Goal: Find specific page/section: Find specific page/section

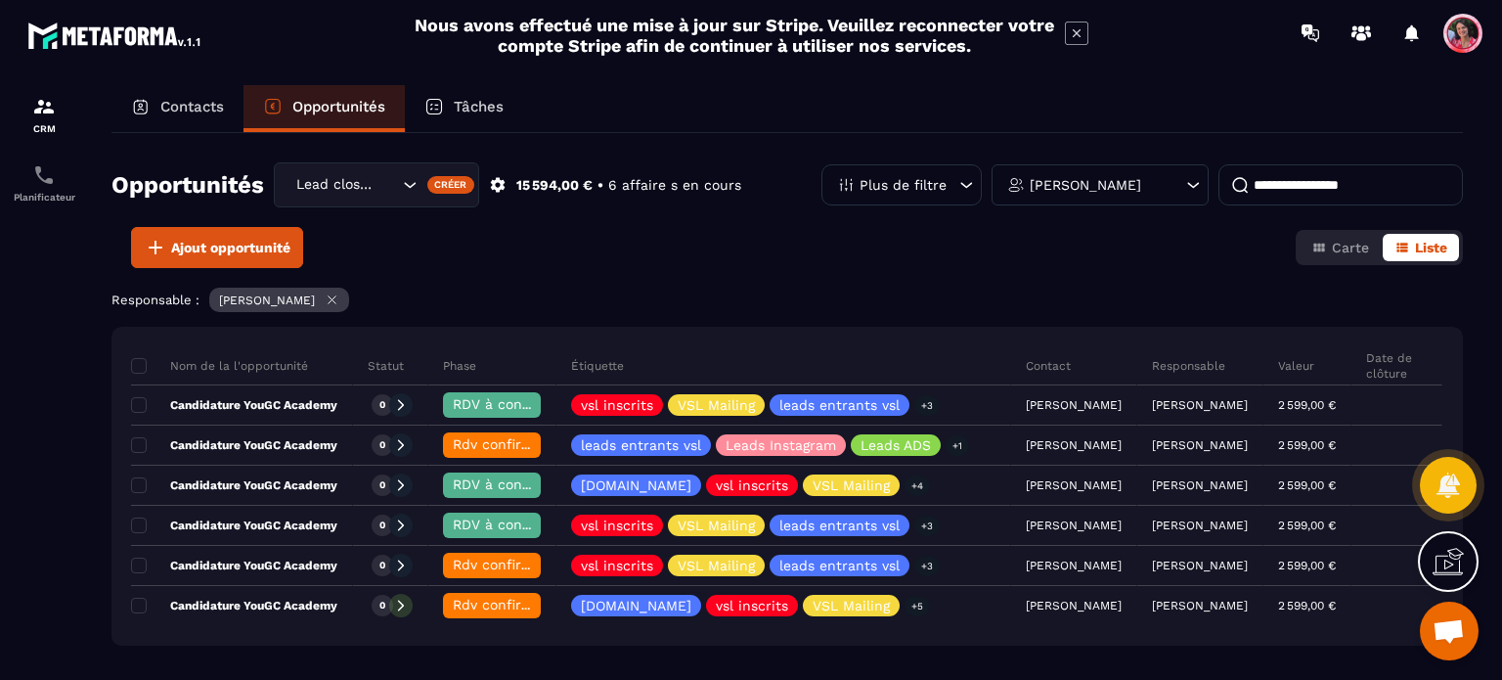
click at [159, 112] on div "Contacts" at bounding box center [178, 108] width 132 height 47
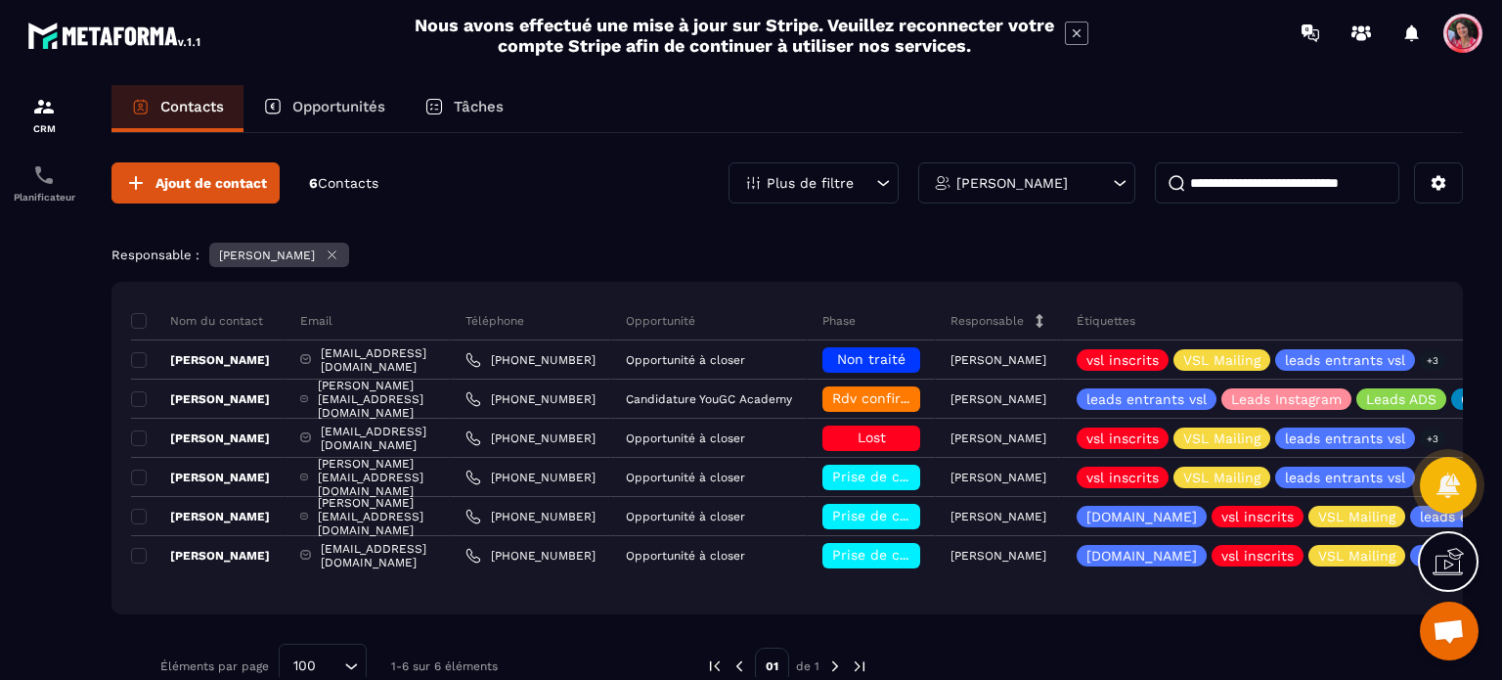
click at [1240, 177] on input at bounding box center [1277, 182] width 245 height 41
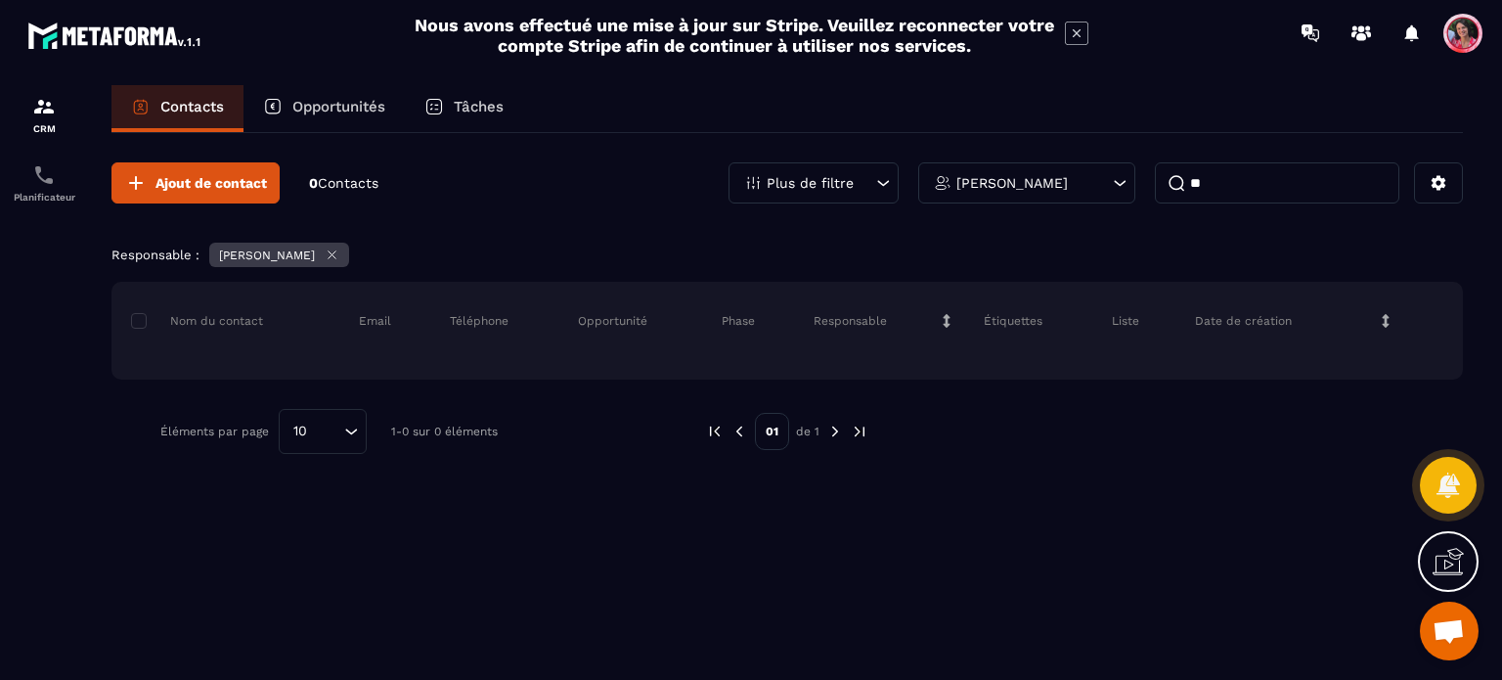
type input "*"
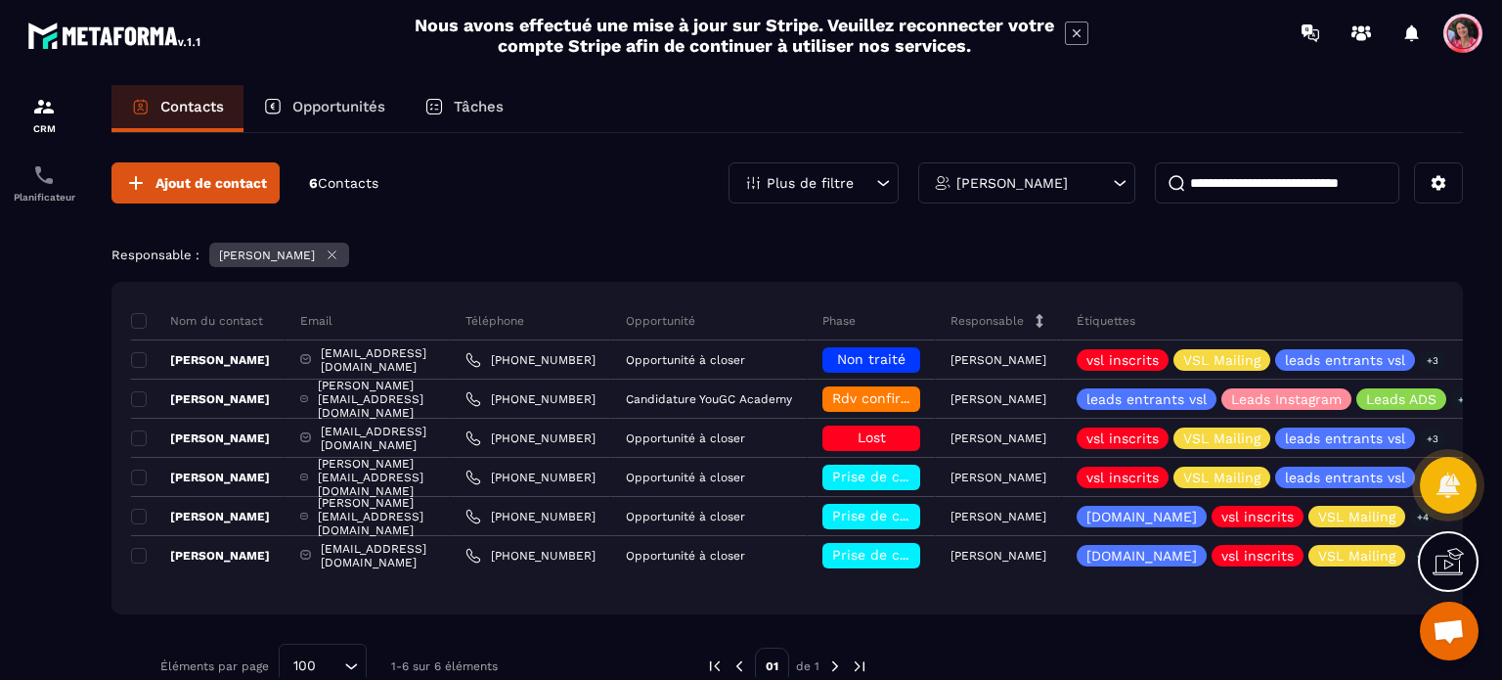
click at [1124, 173] on icon at bounding box center [1120, 183] width 20 height 20
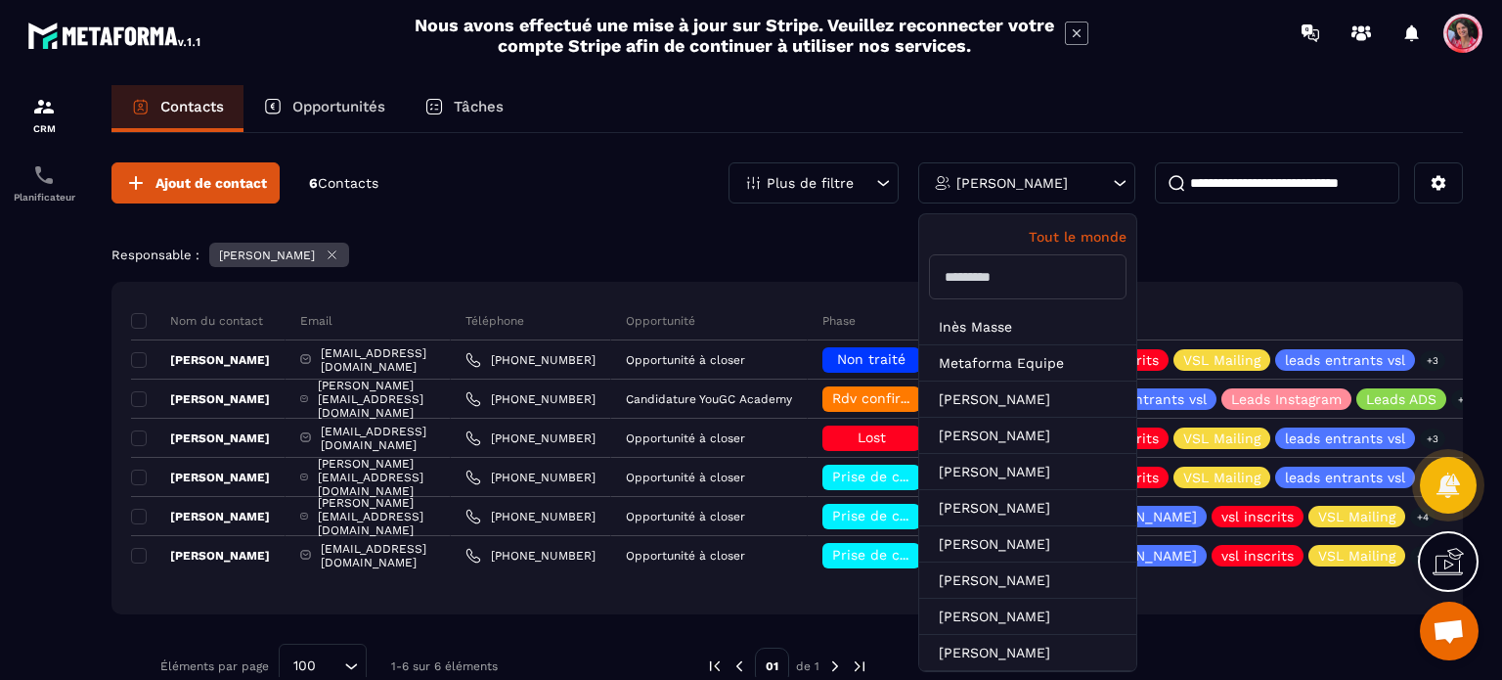
click at [1093, 242] on p "Tout le monde" at bounding box center [1028, 237] width 198 height 16
click at [1288, 165] on input at bounding box center [1277, 182] width 245 height 41
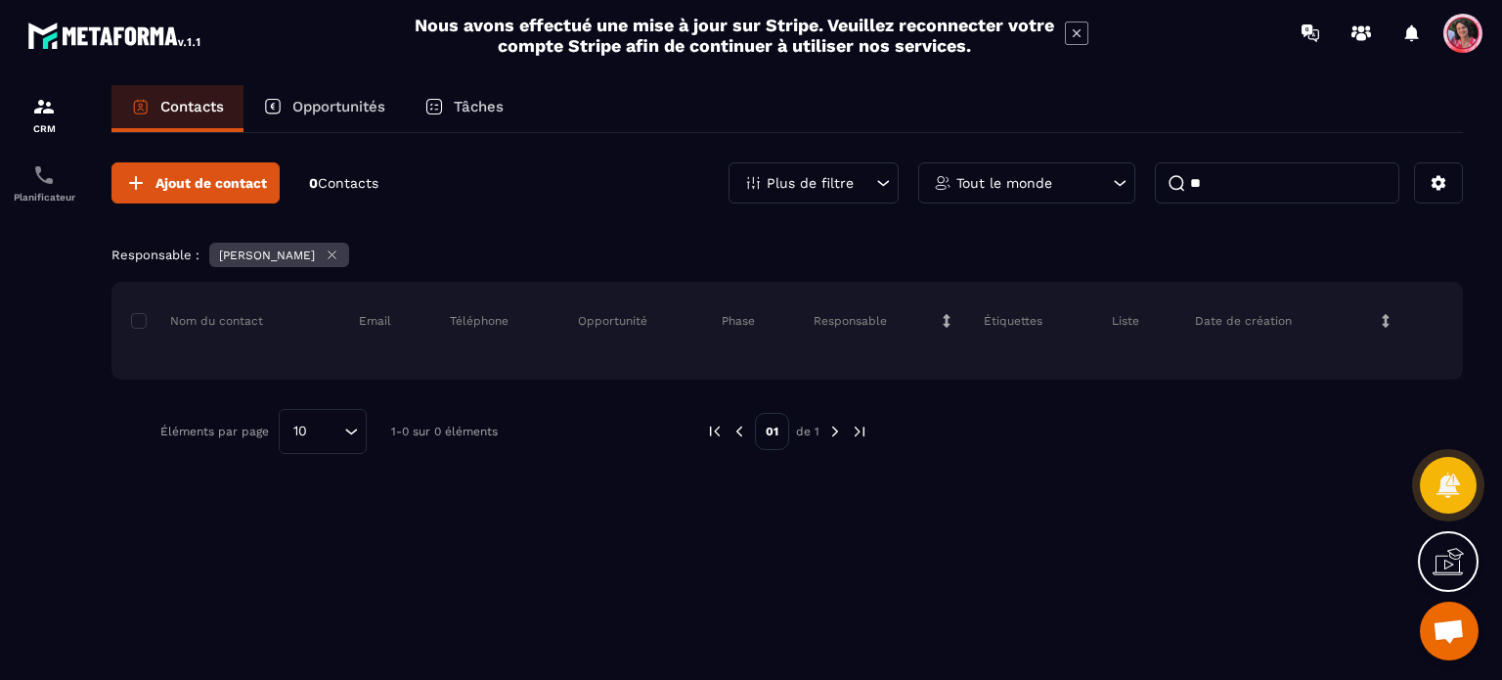
type input "*"
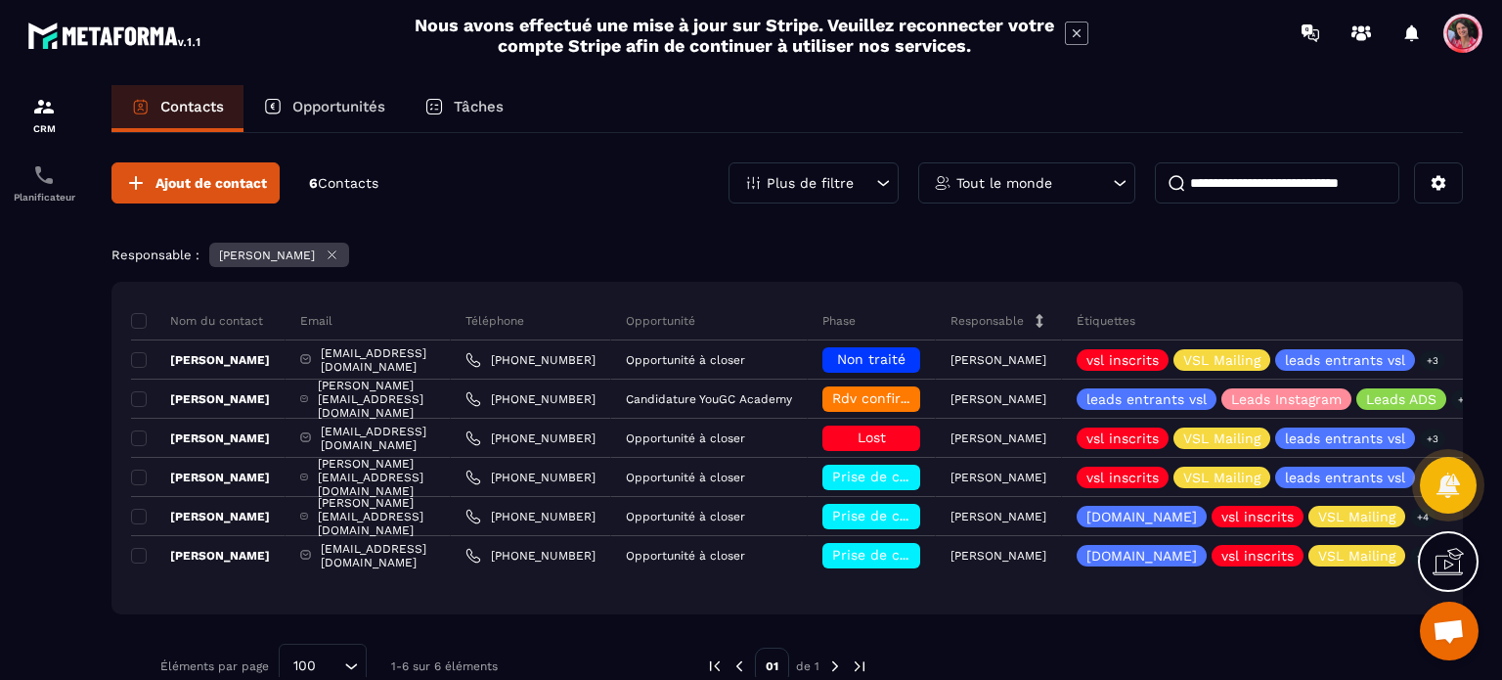
click at [364, 112] on p "Opportunités" at bounding box center [338, 107] width 93 height 18
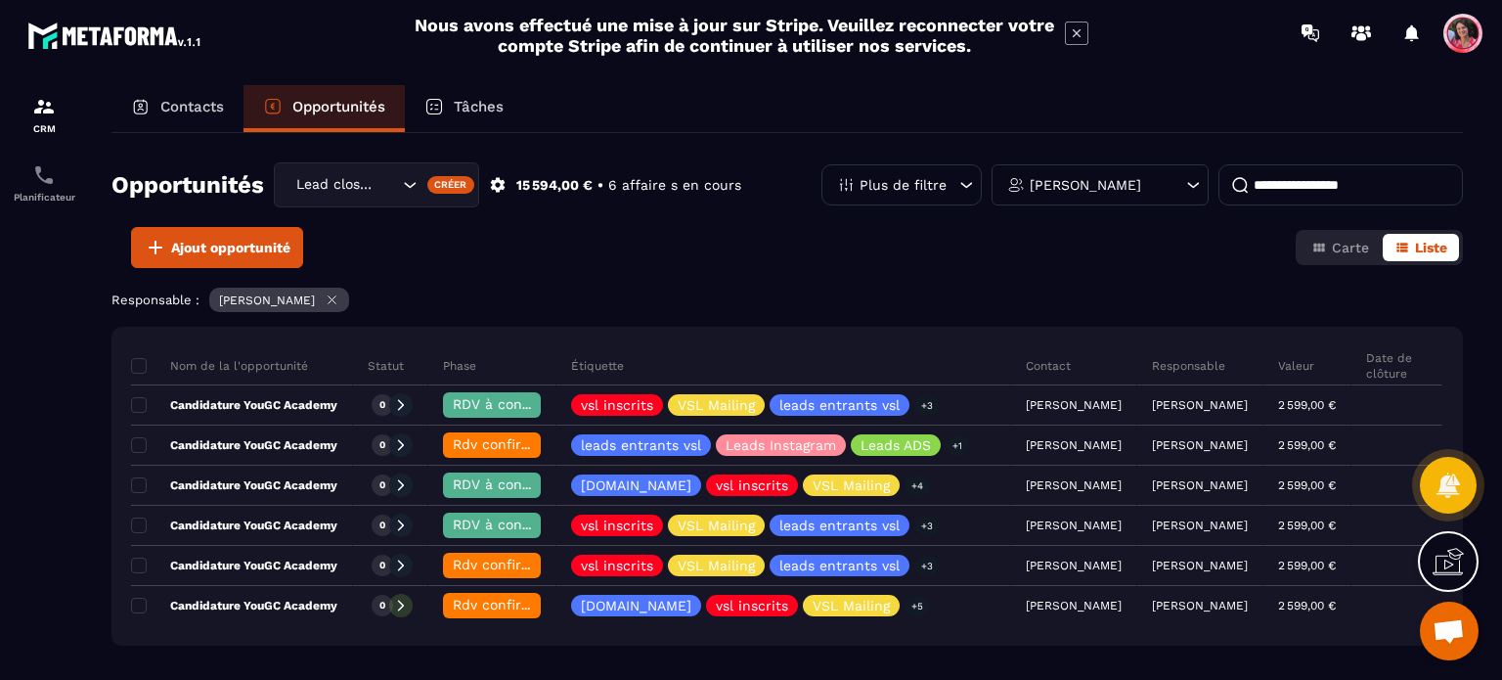
click at [1147, 183] on div "[PERSON_NAME]" at bounding box center [1100, 184] width 217 height 41
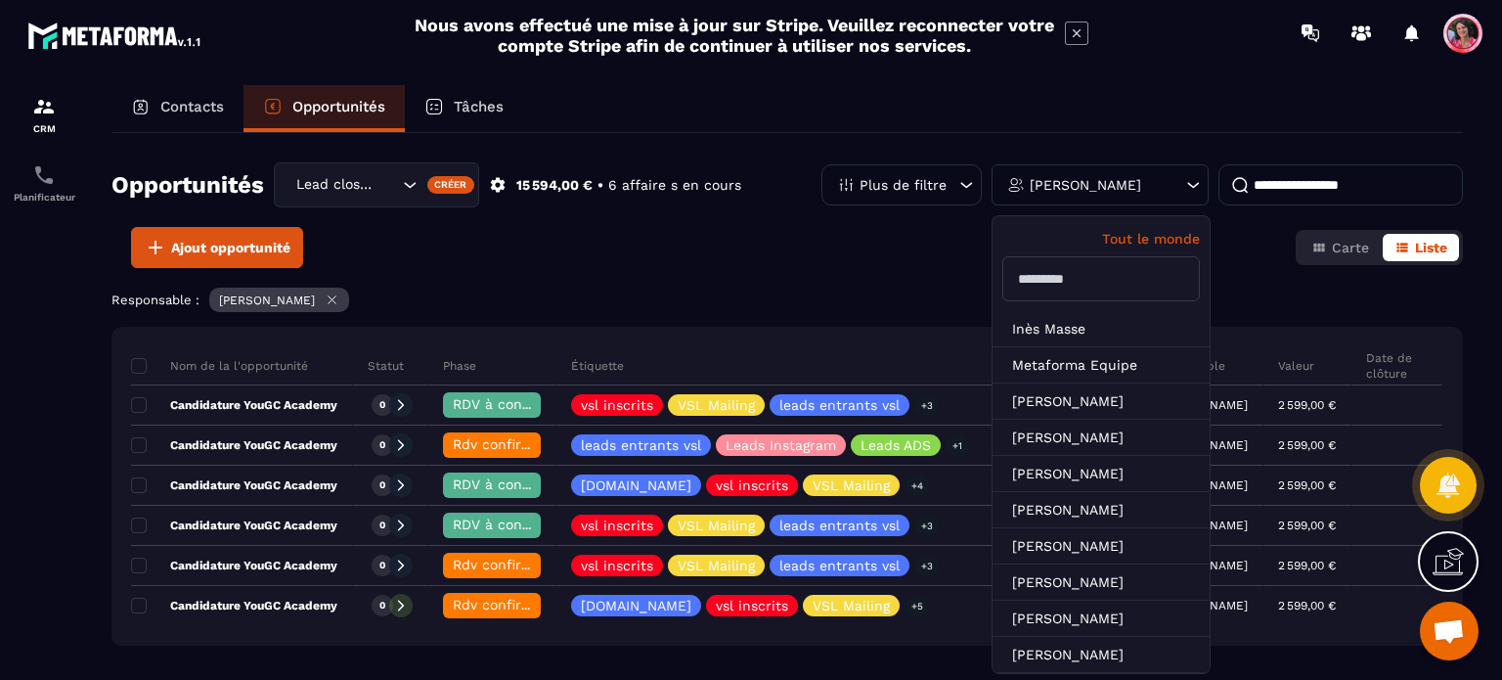
click at [1151, 234] on p "Tout le monde" at bounding box center [1102, 239] width 198 height 16
click at [1145, 235] on p "Tout le monde" at bounding box center [1102, 239] width 198 height 16
click at [1303, 179] on input at bounding box center [1341, 184] width 245 height 41
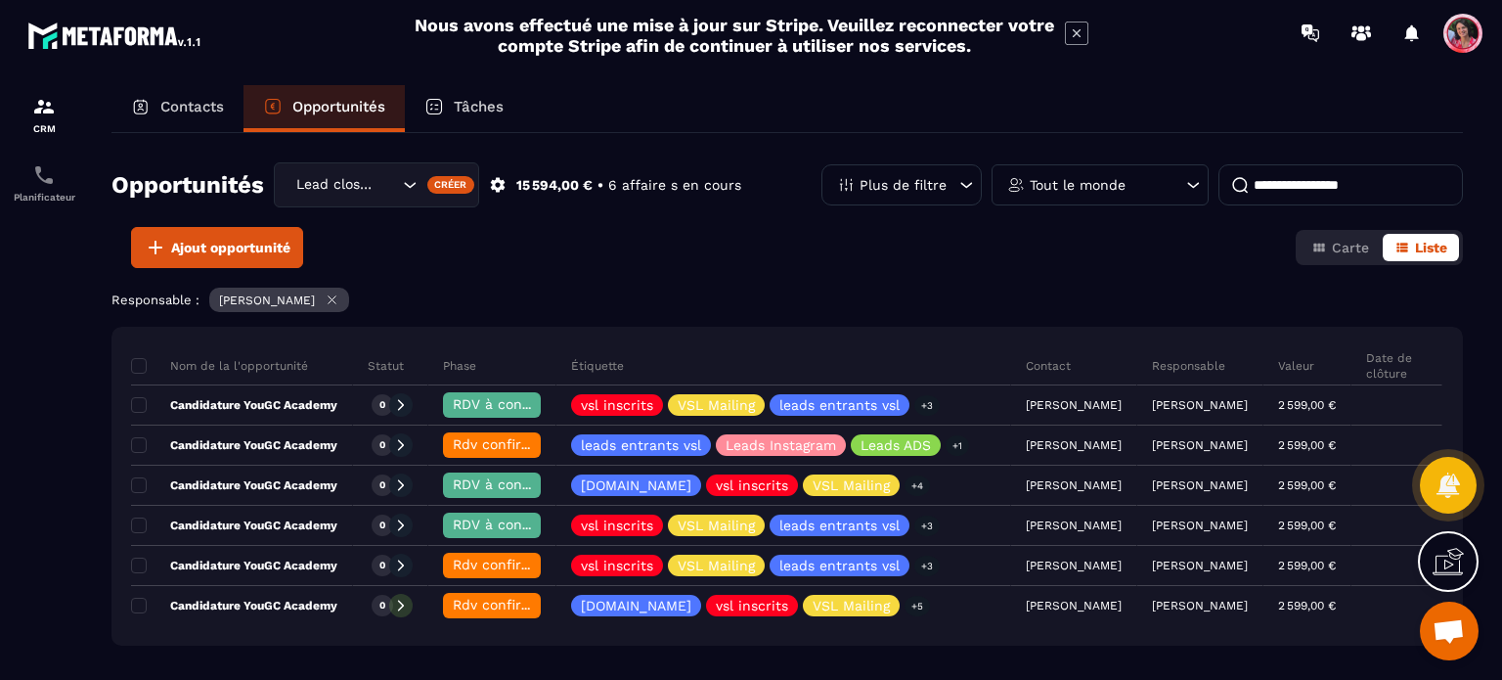
click at [333, 296] on icon at bounding box center [332, 299] width 15 height 15
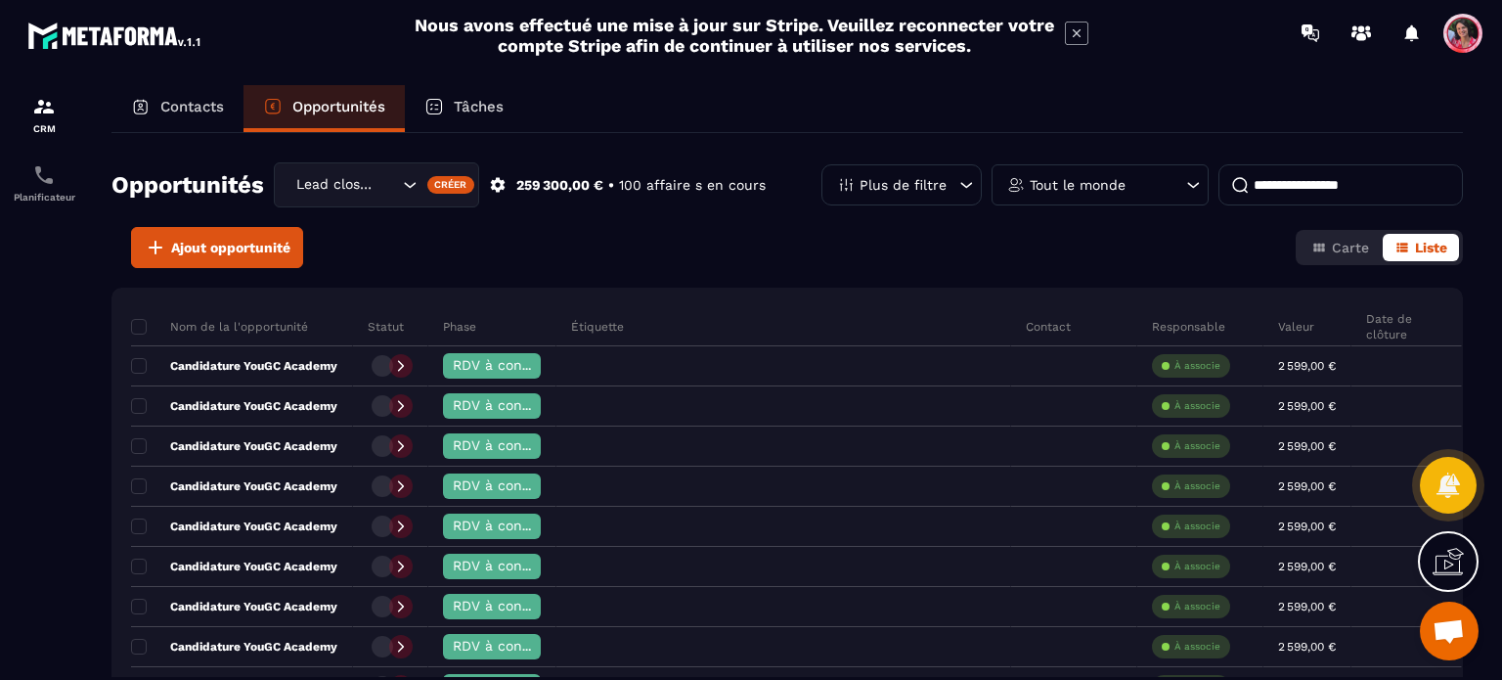
click at [181, 105] on p "Contacts" at bounding box center [192, 107] width 64 height 18
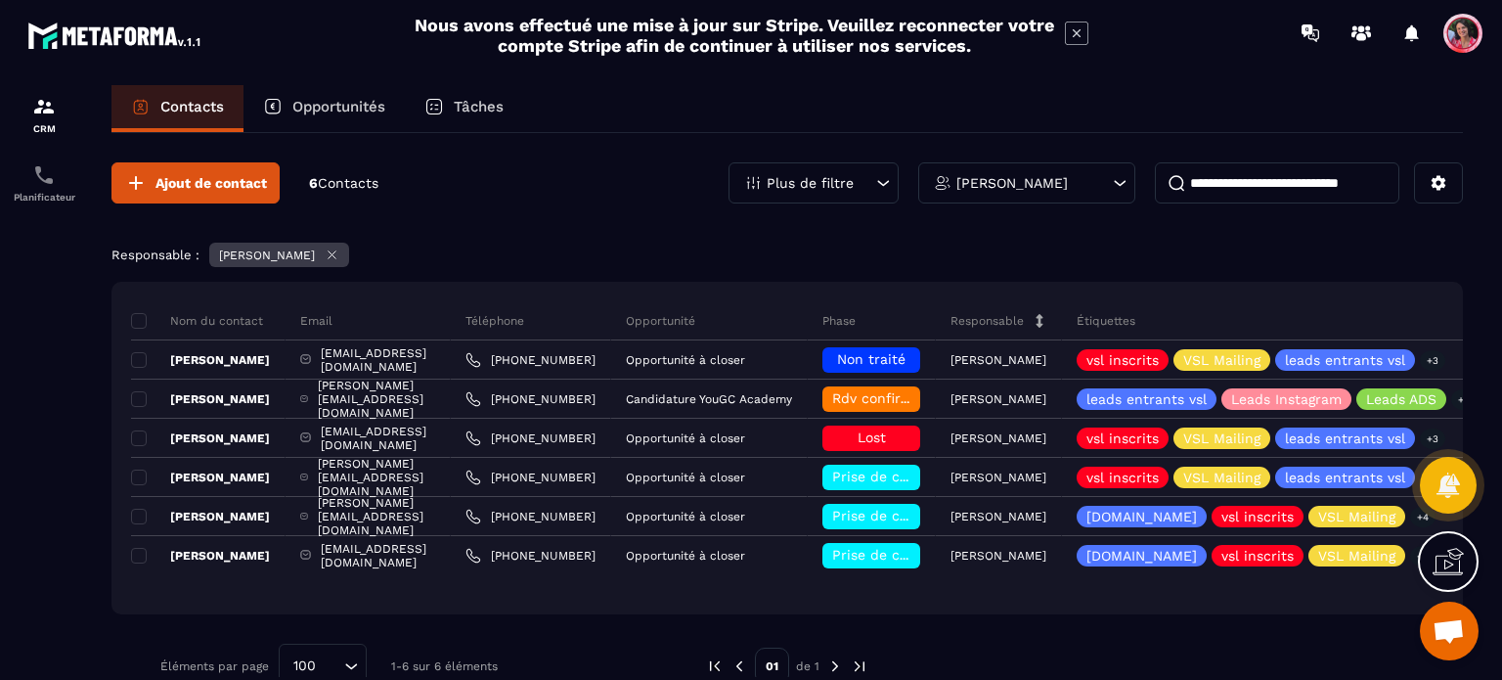
click at [336, 251] on icon at bounding box center [332, 254] width 15 height 15
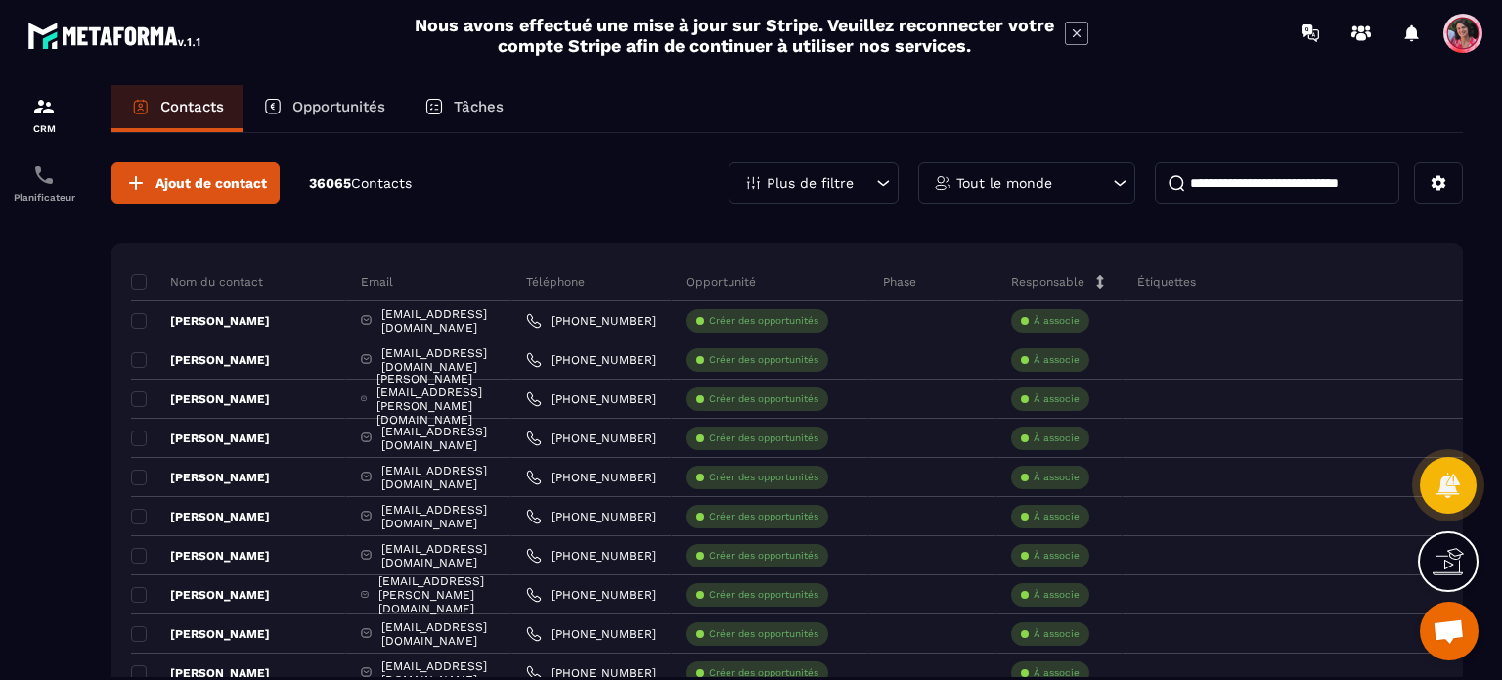
click at [1243, 177] on input at bounding box center [1277, 182] width 245 height 41
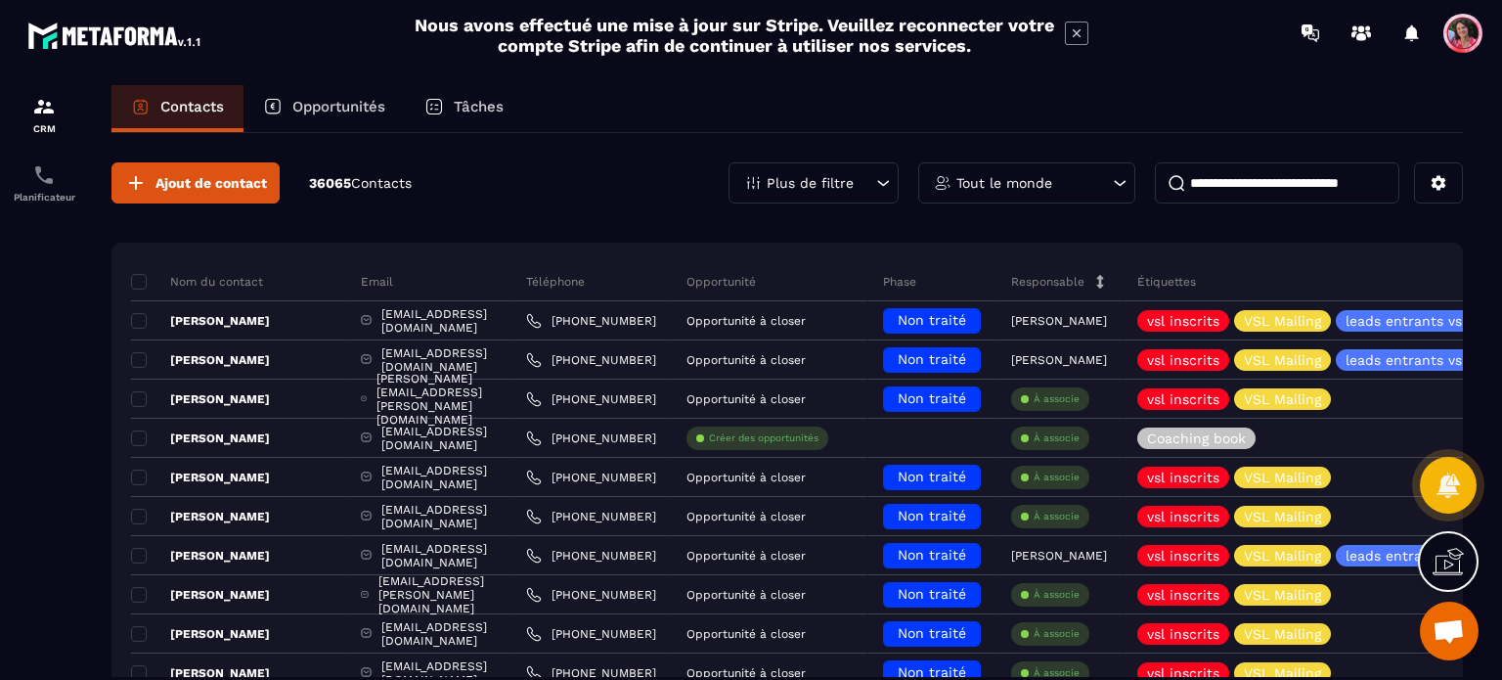
type input "*"
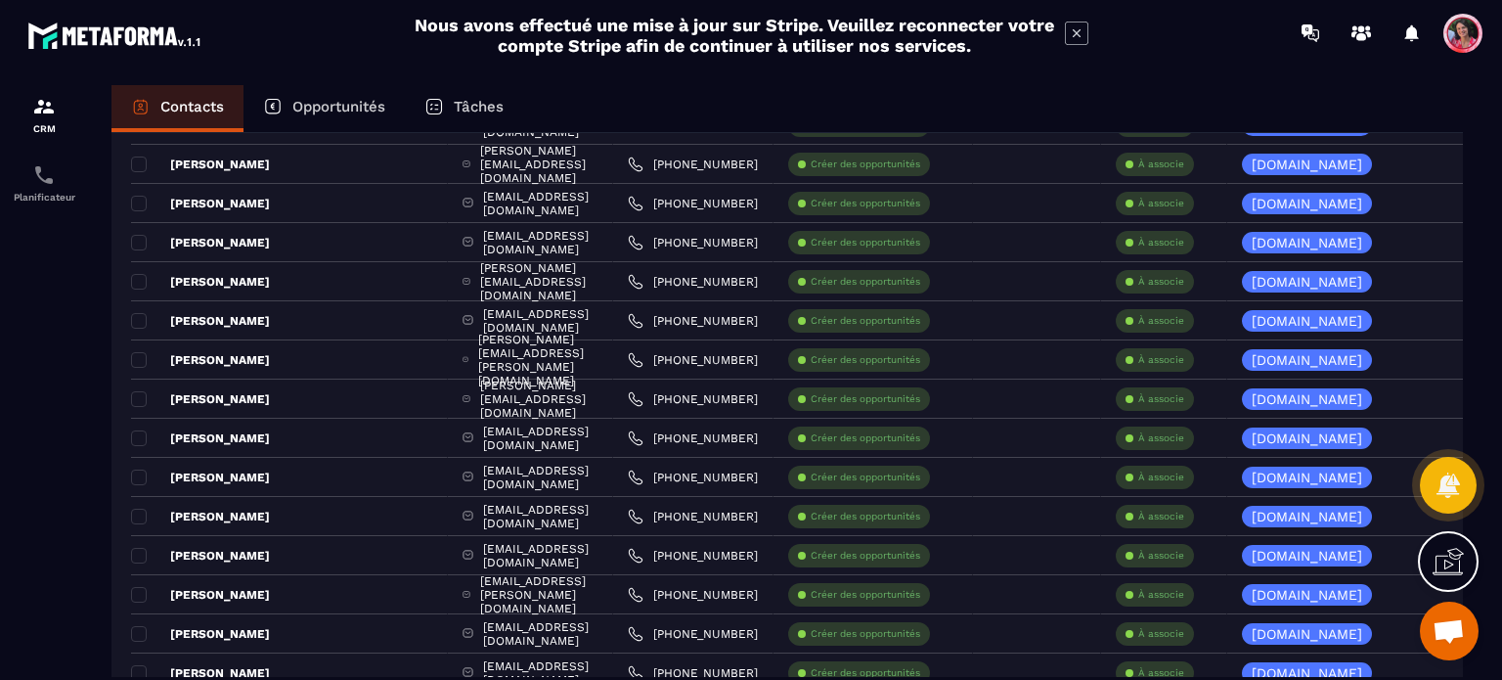
scroll to position [3679, 0]
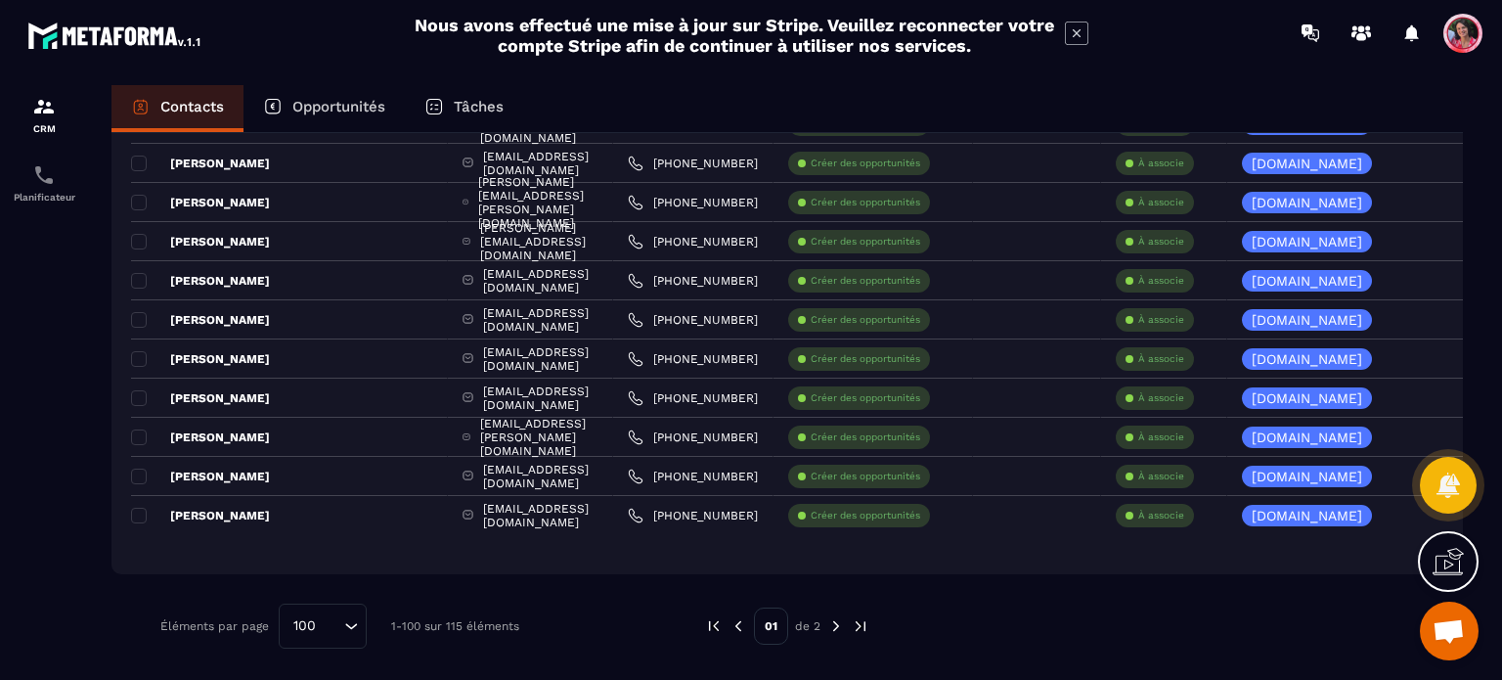
click at [835, 624] on img at bounding box center [836, 626] width 18 height 18
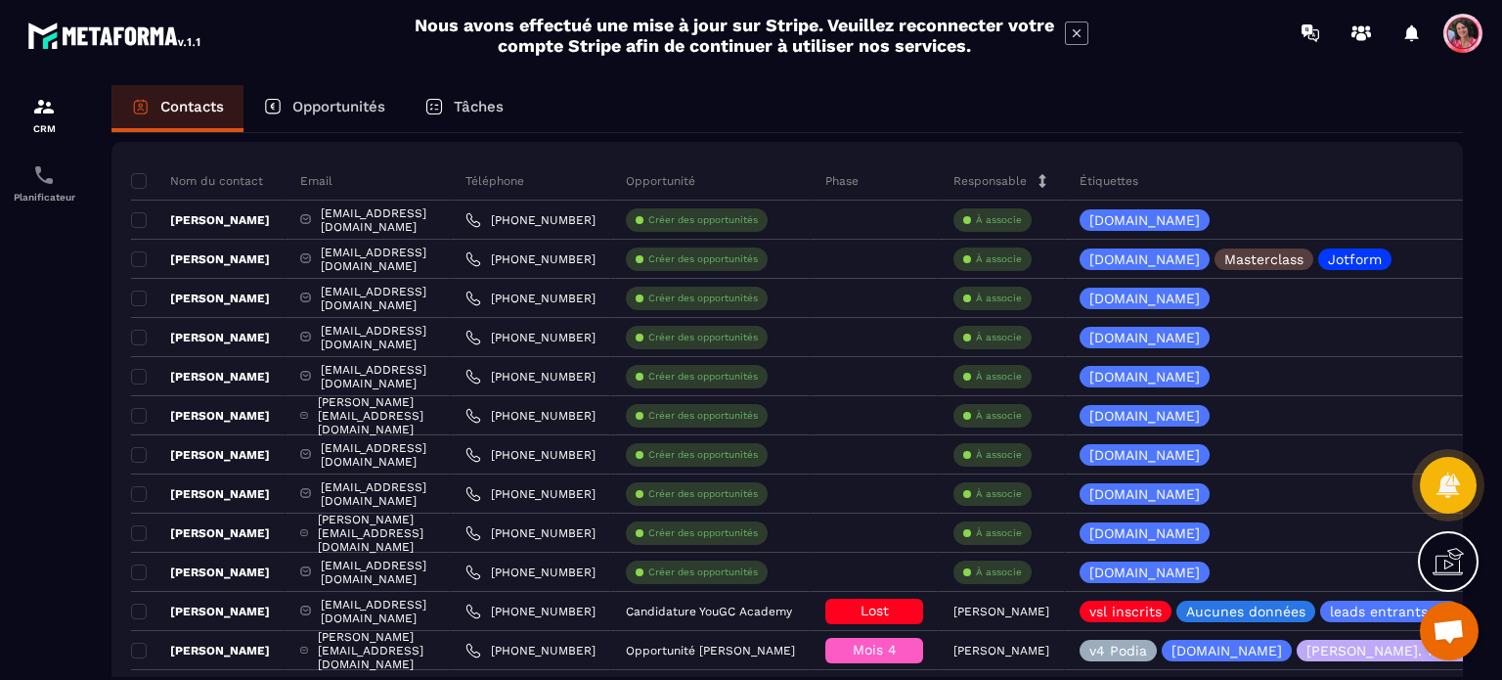
scroll to position [0, 0]
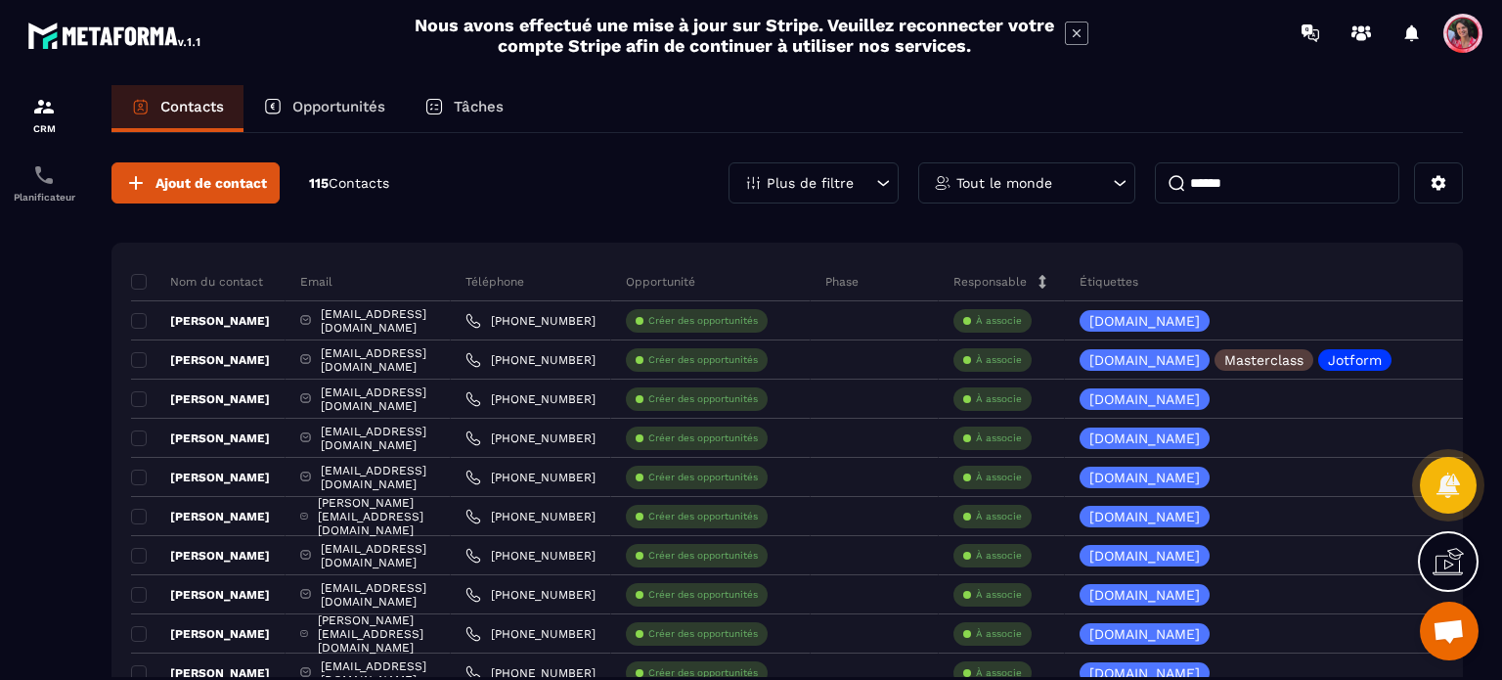
click at [1296, 193] on input "*****" at bounding box center [1277, 182] width 245 height 41
type input "*"
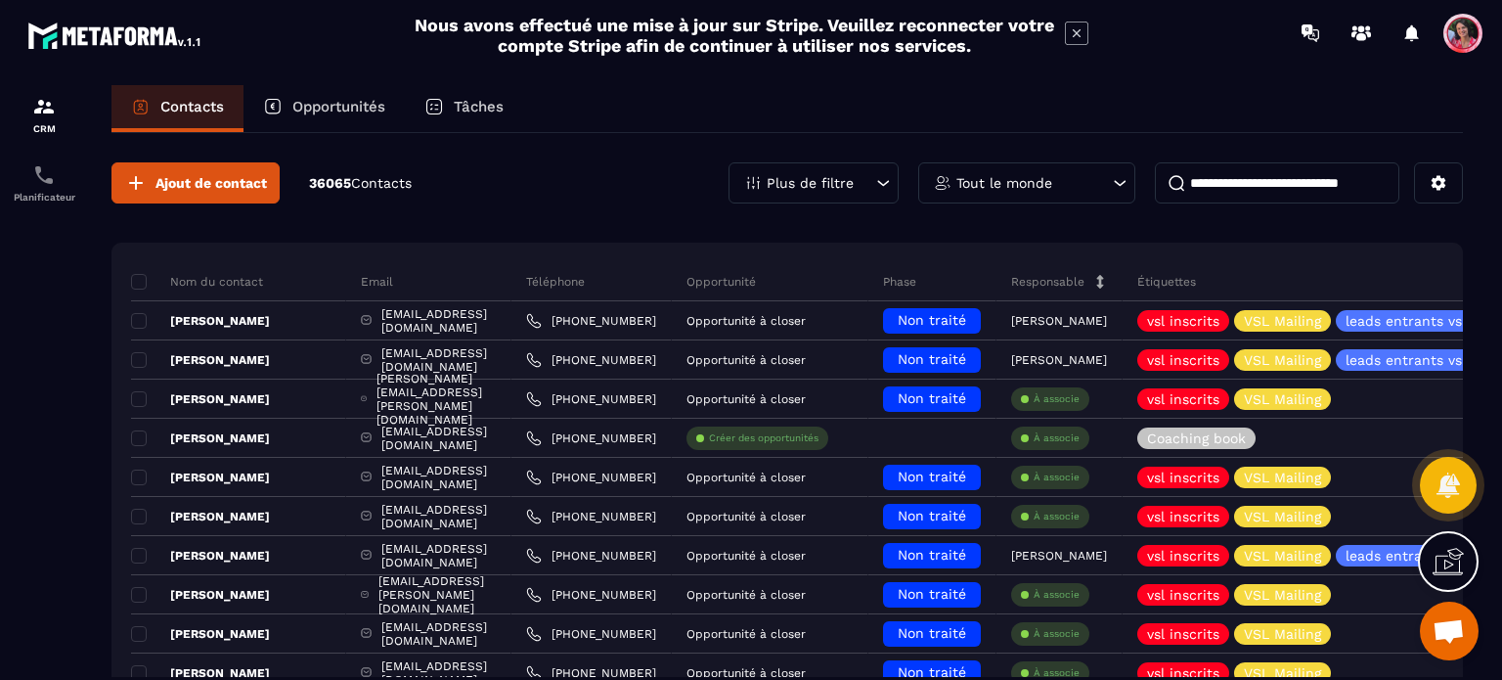
drag, startPoint x: 1229, startPoint y: 191, endPoint x: 1316, endPoint y: 188, distance: 86.1
click at [1311, 195] on input at bounding box center [1277, 182] width 245 height 41
click at [1317, 183] on input at bounding box center [1277, 182] width 245 height 41
paste input "**********"
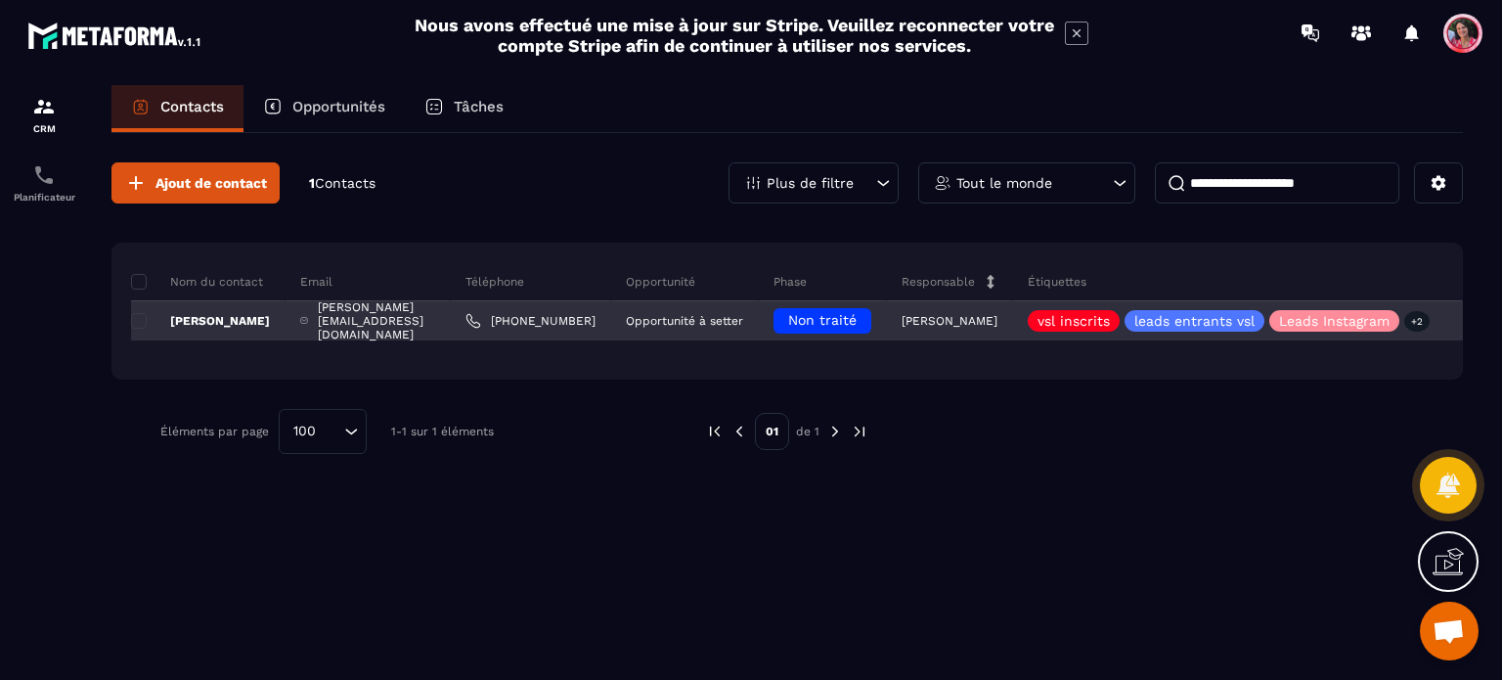
type input "**********"
click at [175, 320] on p "[PERSON_NAME]" at bounding box center [200, 321] width 139 height 16
